Goal: Task Accomplishment & Management: Complete application form

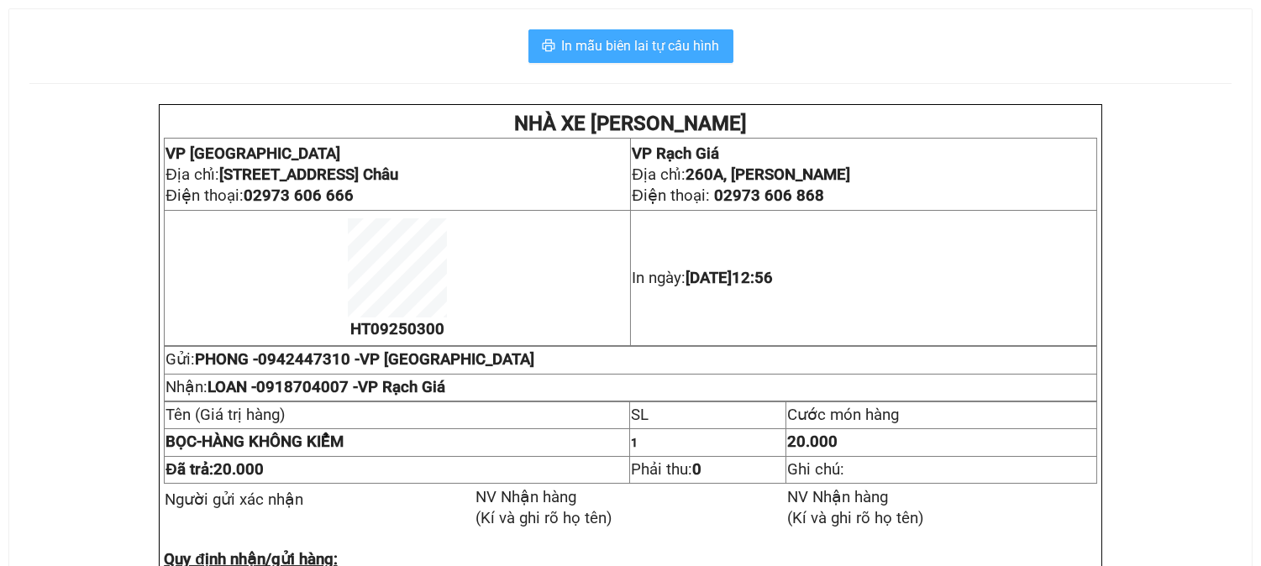
click at [655, 45] on span "In mẫu biên lai tự cấu hình" at bounding box center [641, 45] width 158 height 21
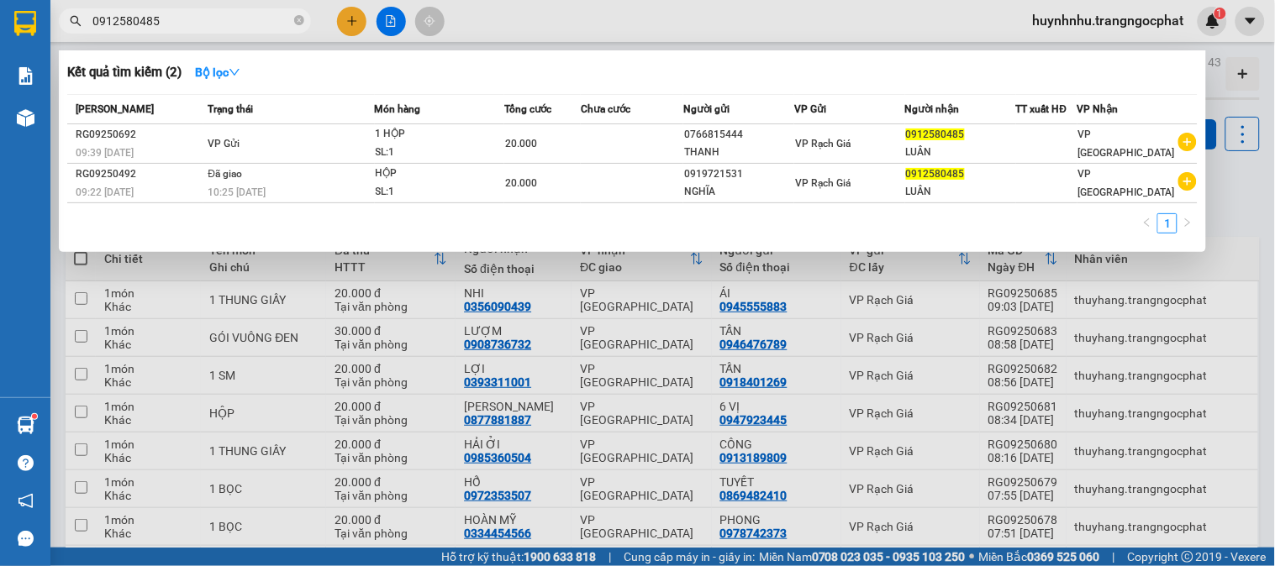
click at [215, 18] on input "0912580485" at bounding box center [191, 21] width 198 height 18
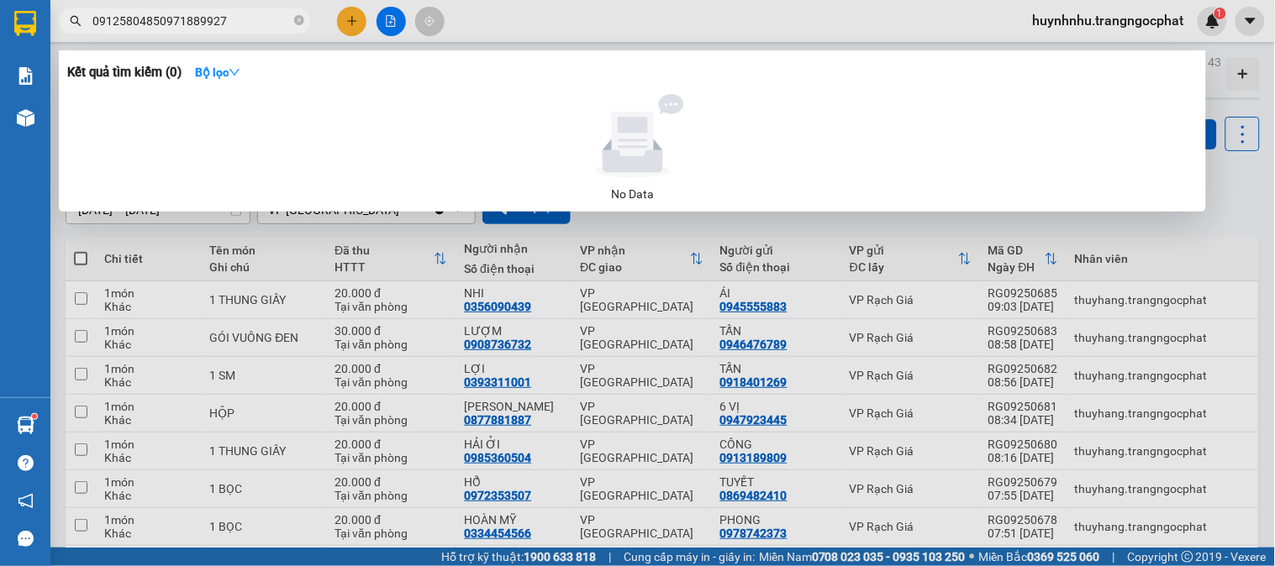
click at [149, 18] on input "09125804850971889927" at bounding box center [191, 21] width 198 height 18
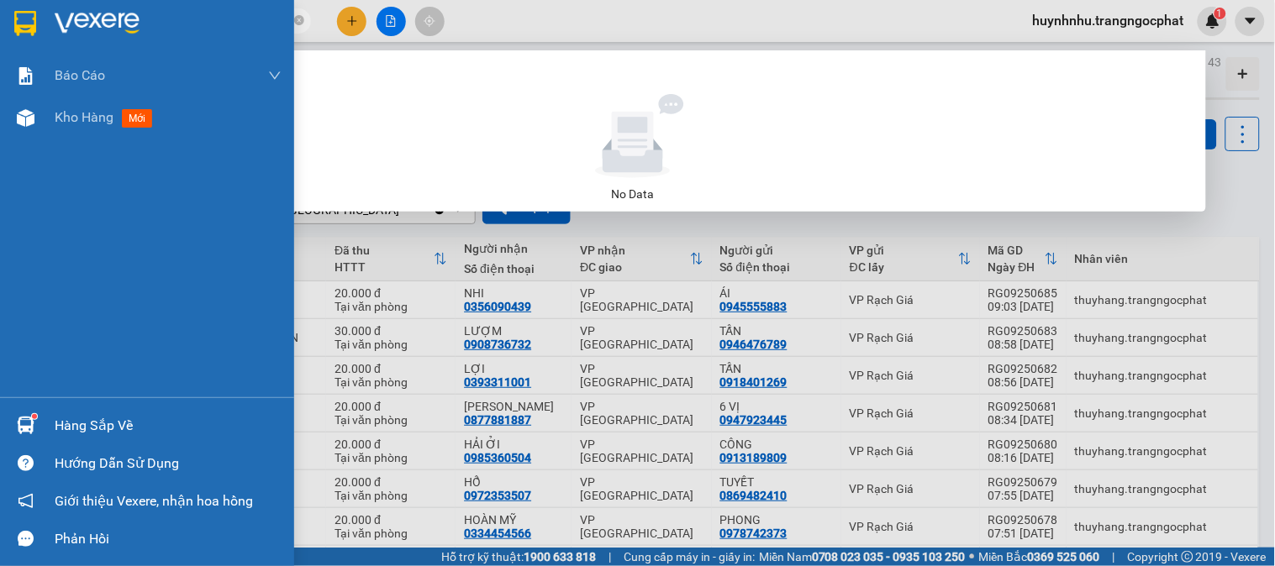
drag, startPoint x: 155, startPoint y: 18, endPoint x: 4, endPoint y: -3, distance: 151.9
click at [4, 0] on html "Kết quả tìm kiếm ( 0 ) Bộ lọc No Data 09125804850971889927 huynhnhu.trangngocph…" at bounding box center [637, 283] width 1275 height 566
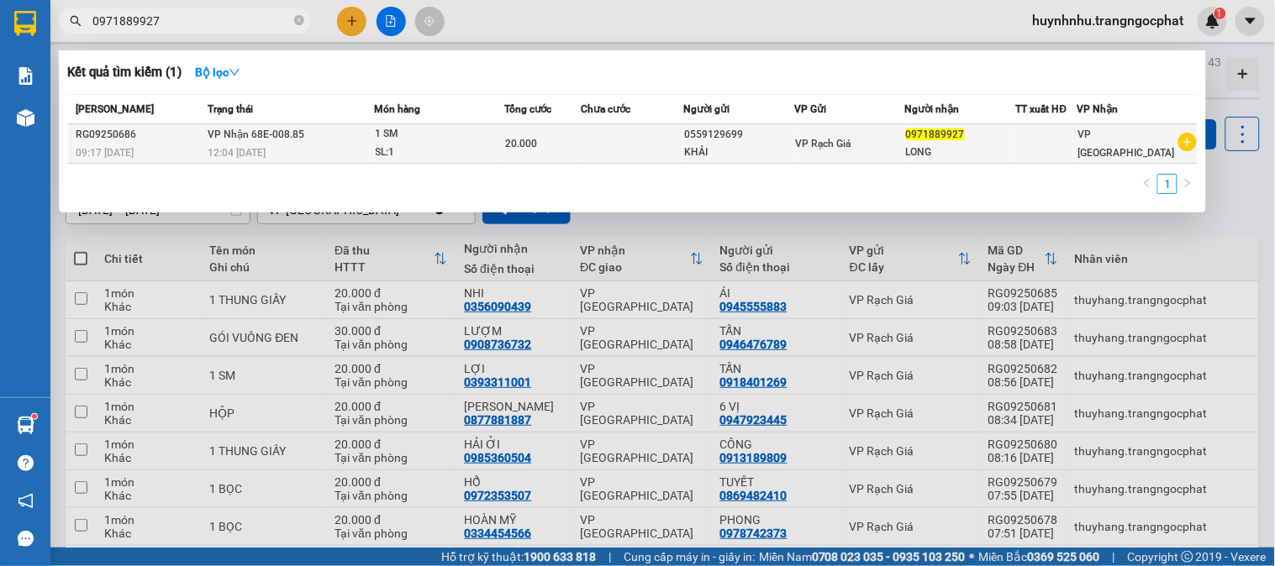
type input "0971889927"
click at [870, 149] on div "VP Rạch Giá" at bounding box center [849, 143] width 109 height 18
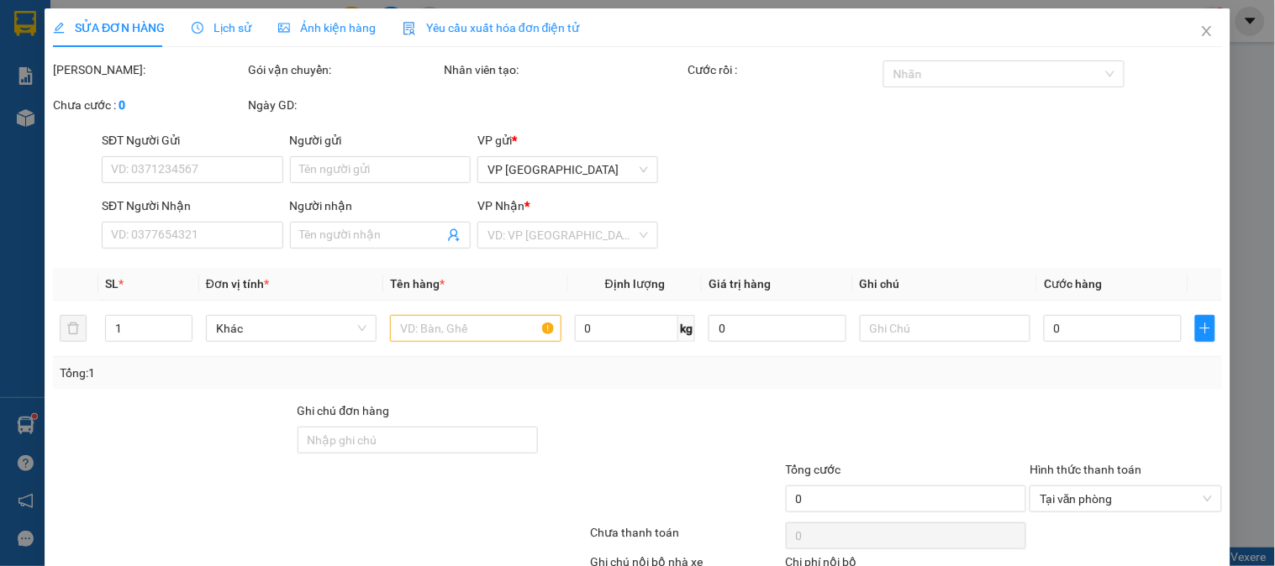
type input "0559129699"
type input "KHẢI"
type input "0971889927"
type input "LONG"
type input "20.000"
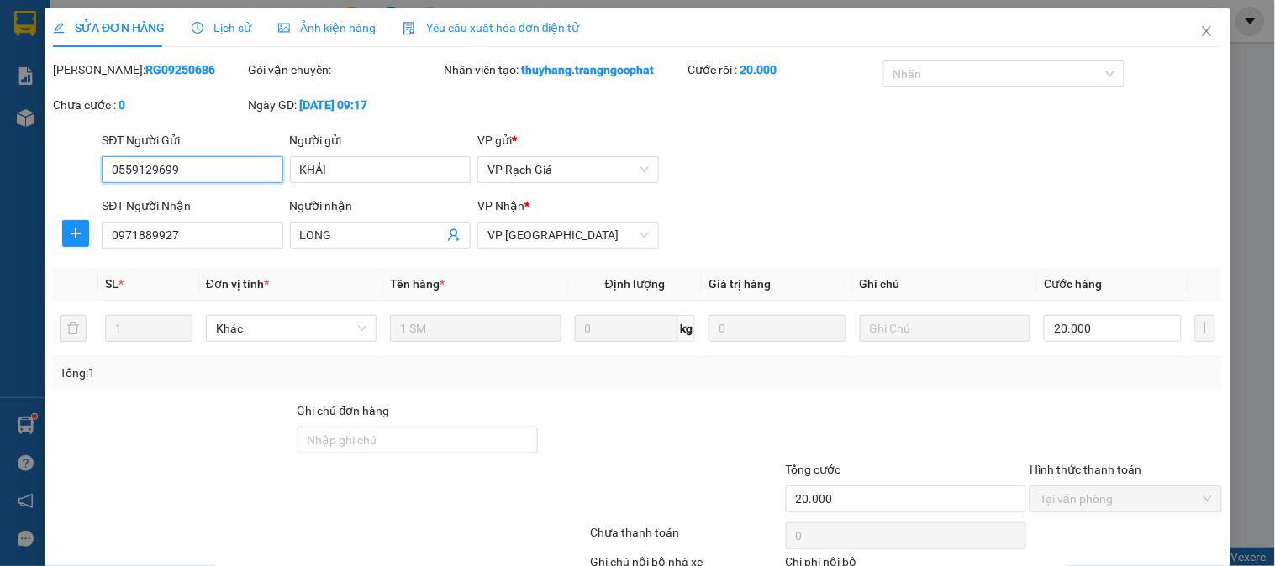
scroll to position [111, 0]
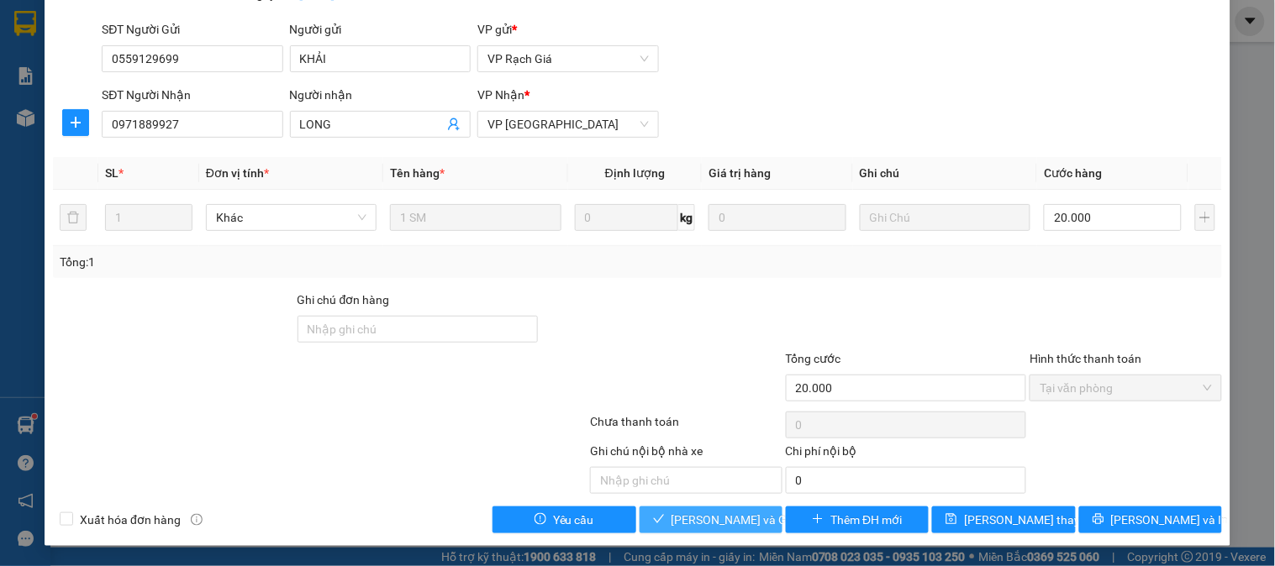
click at [724, 514] on span "[PERSON_NAME] và Giao hàng" at bounding box center [751, 520] width 161 height 18
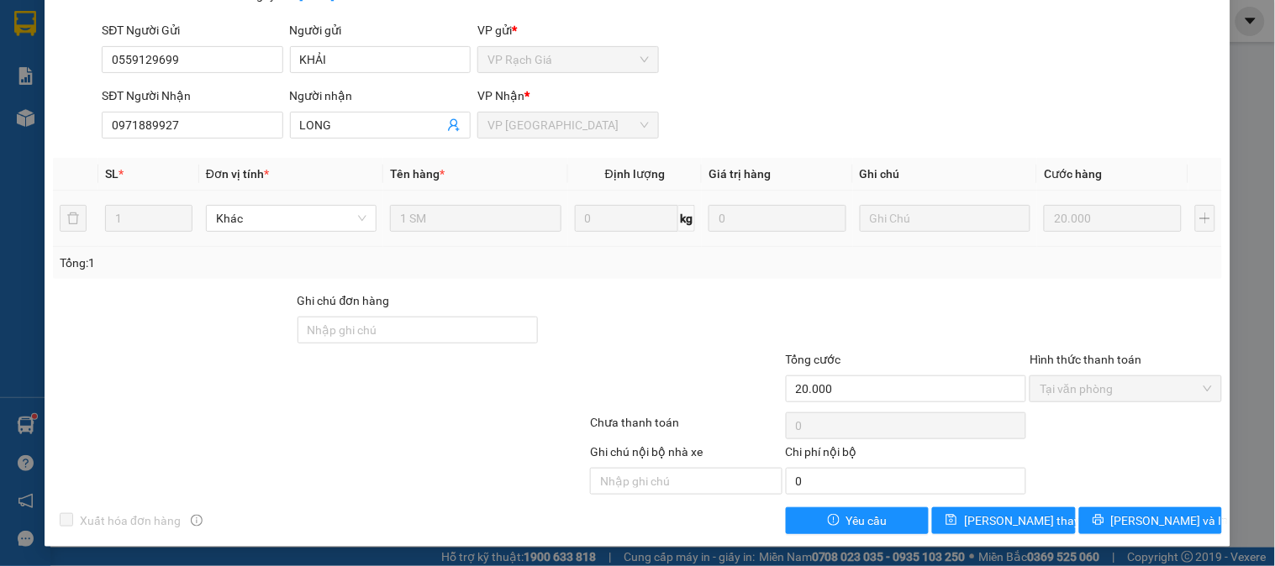
scroll to position [0, 0]
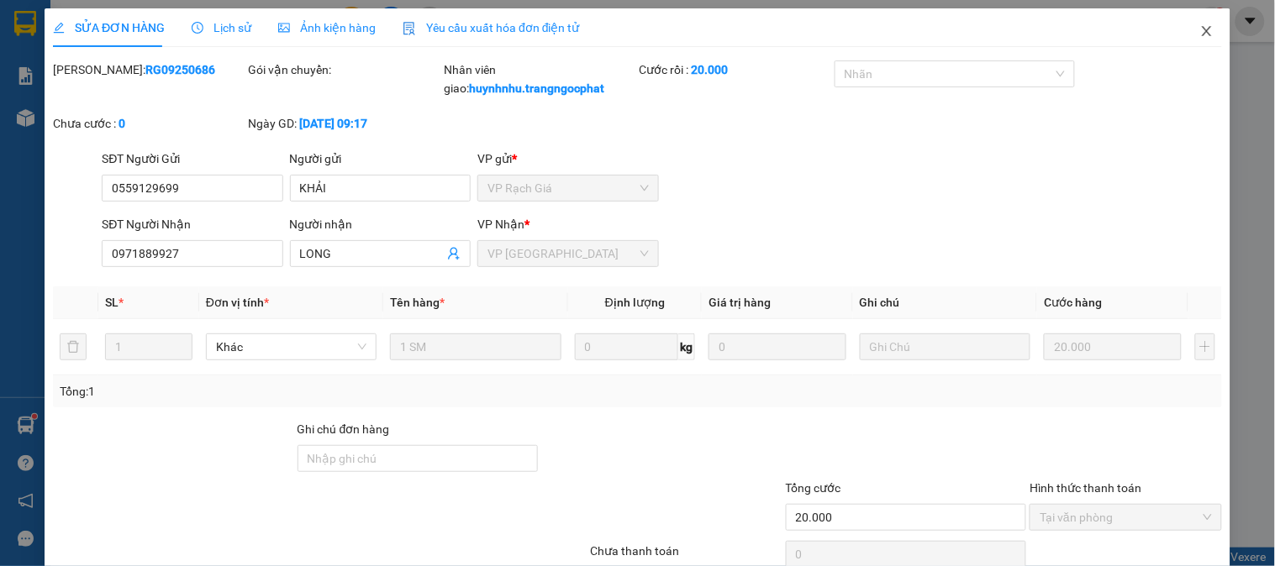
click at [1202, 29] on icon "close" at bounding box center [1206, 31] width 9 height 10
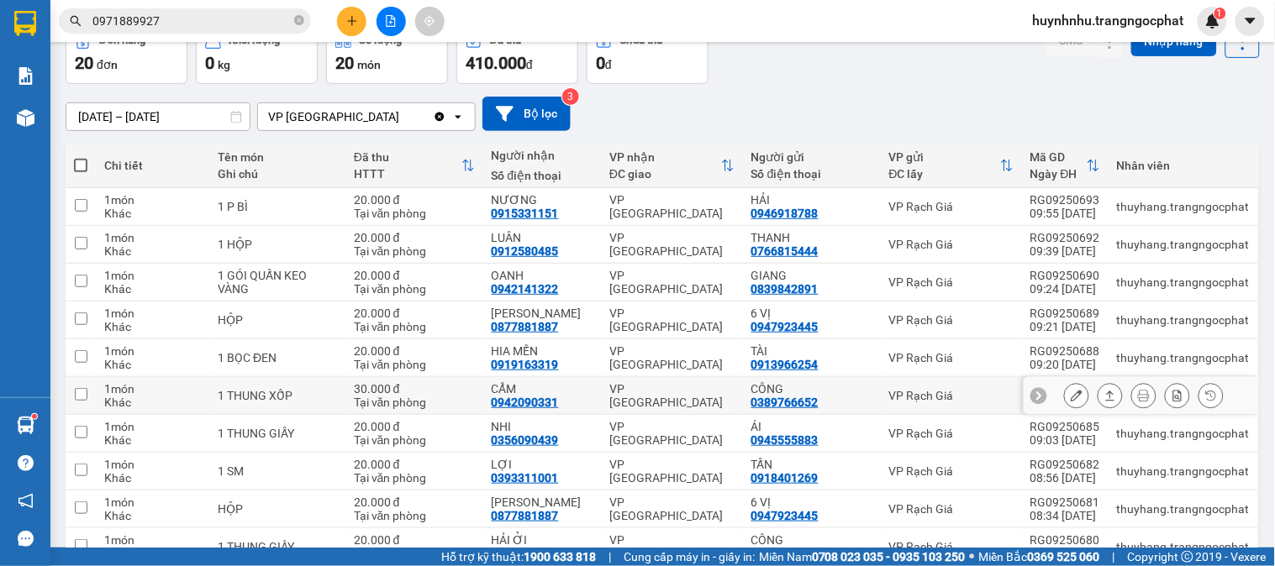
scroll to position [181, 0]
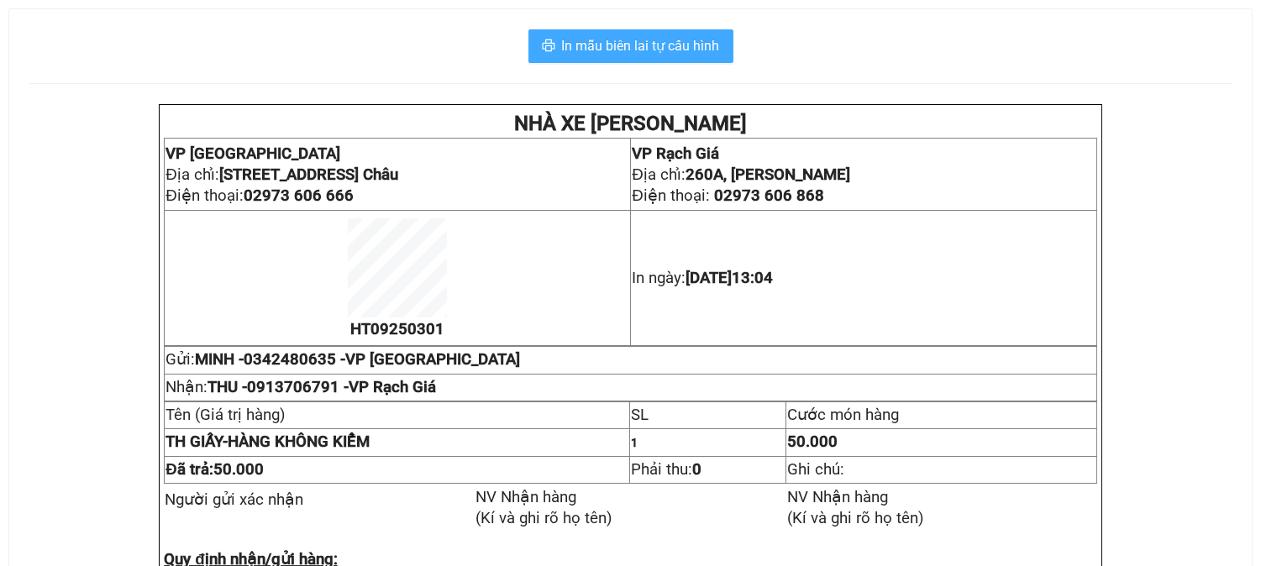
click at [664, 46] on span "In mẫu biên lai tự cấu hình" at bounding box center [641, 45] width 158 height 21
